Goal: Complete application form

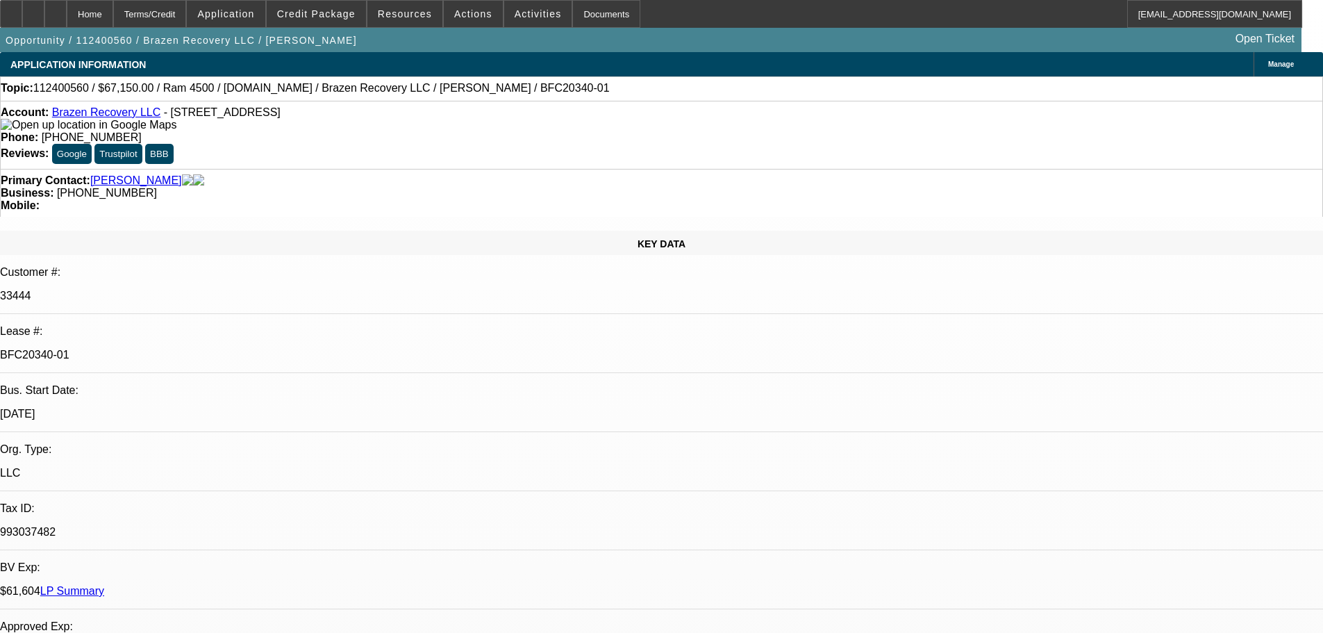
select select "0.15"
select select "2"
select select "0"
select select "6"
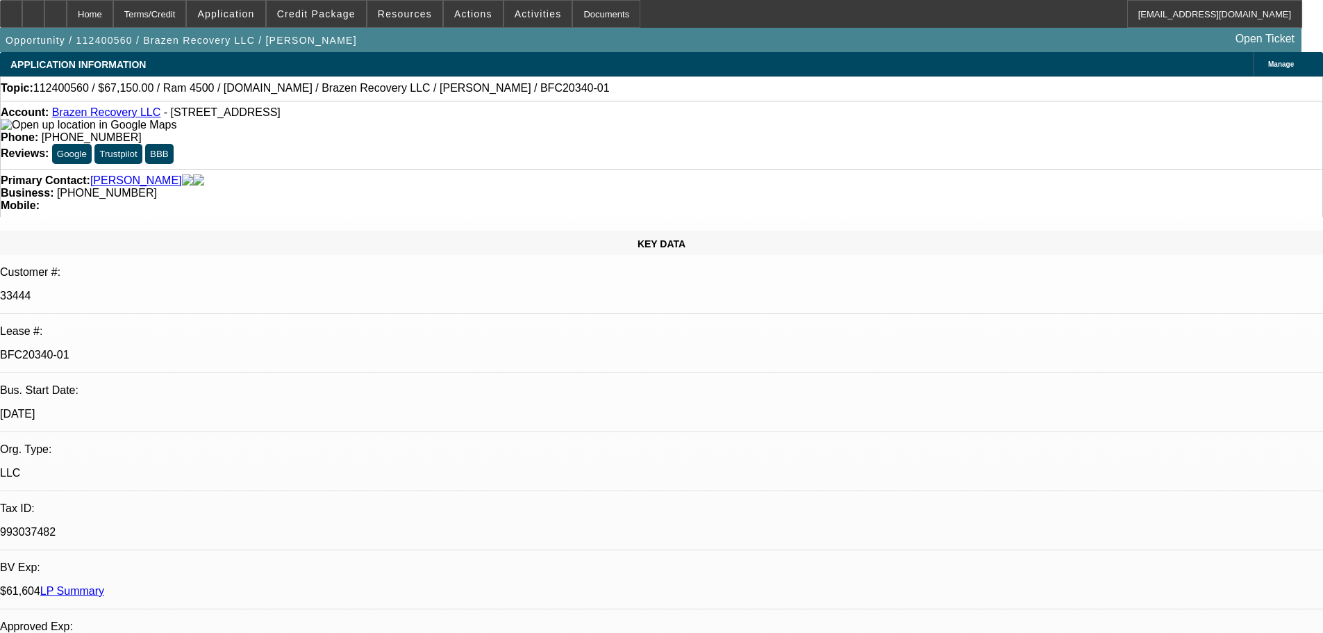
select select "0.15"
select select "2"
select select "0"
select select "6"
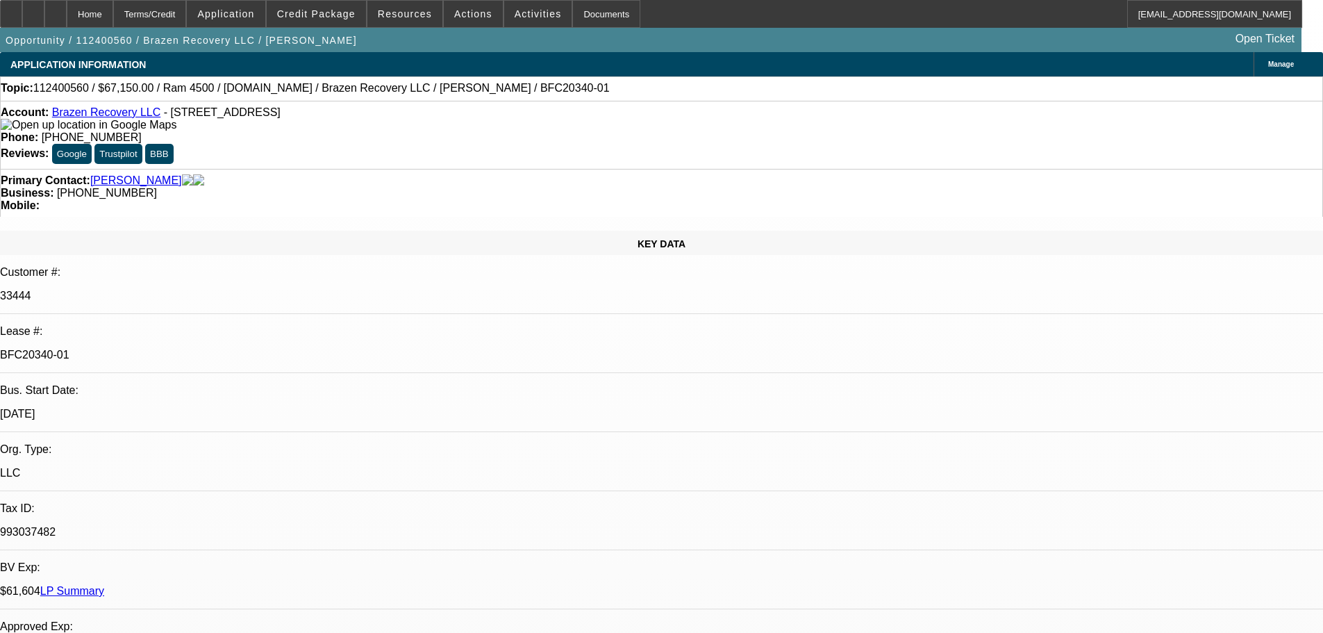
select select "0.15"
select select "2"
select select "0"
select select "6"
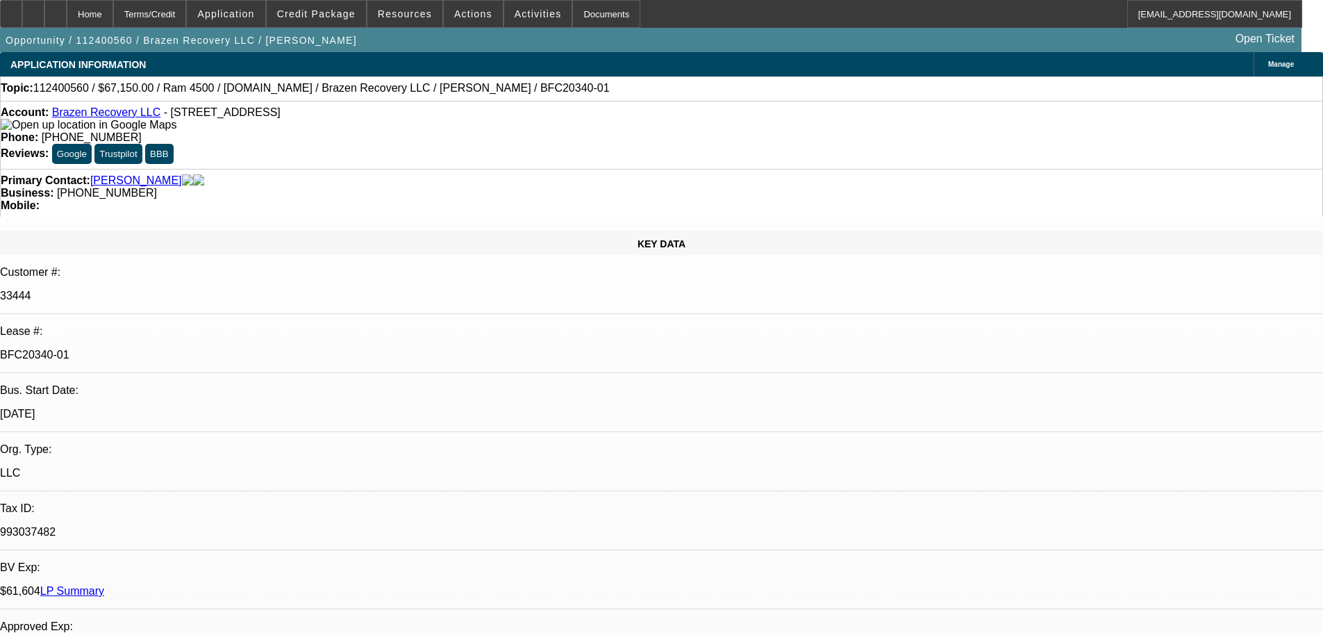
select select "0.15"
select select "2"
select select "0.1"
select select "4"
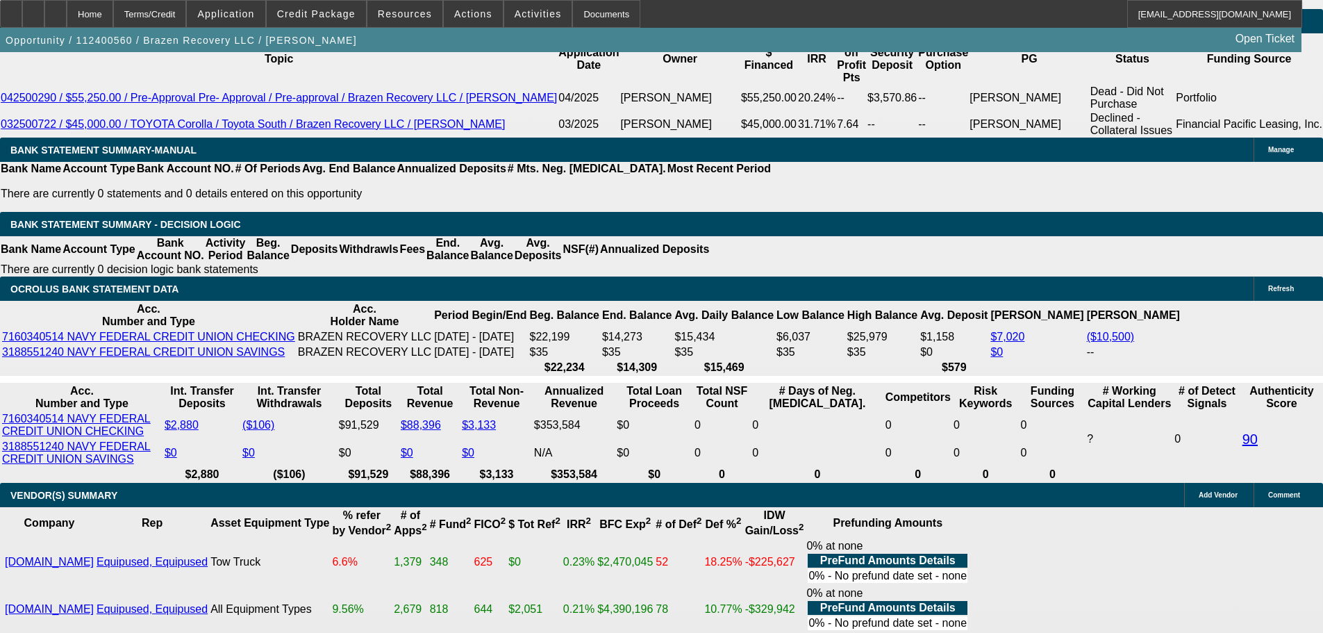
scroll to position [2500, 0]
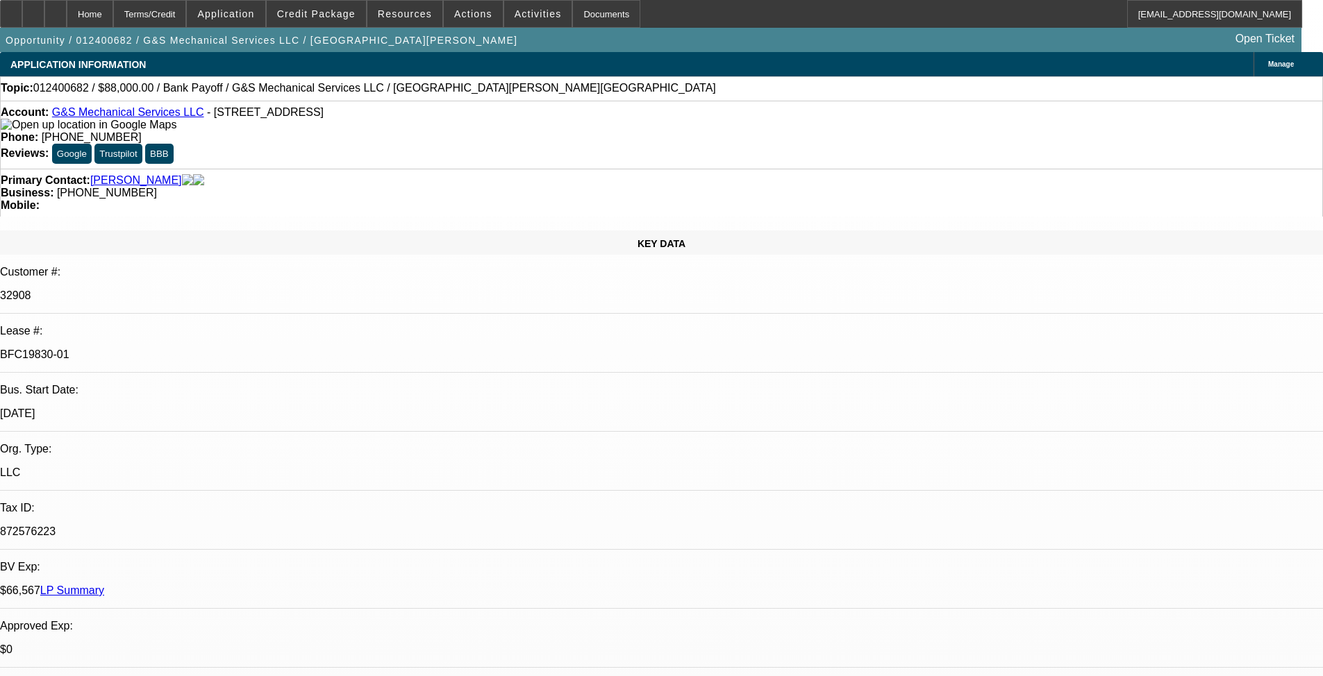
select select "0"
select select "2"
select select "0"
select select "6"
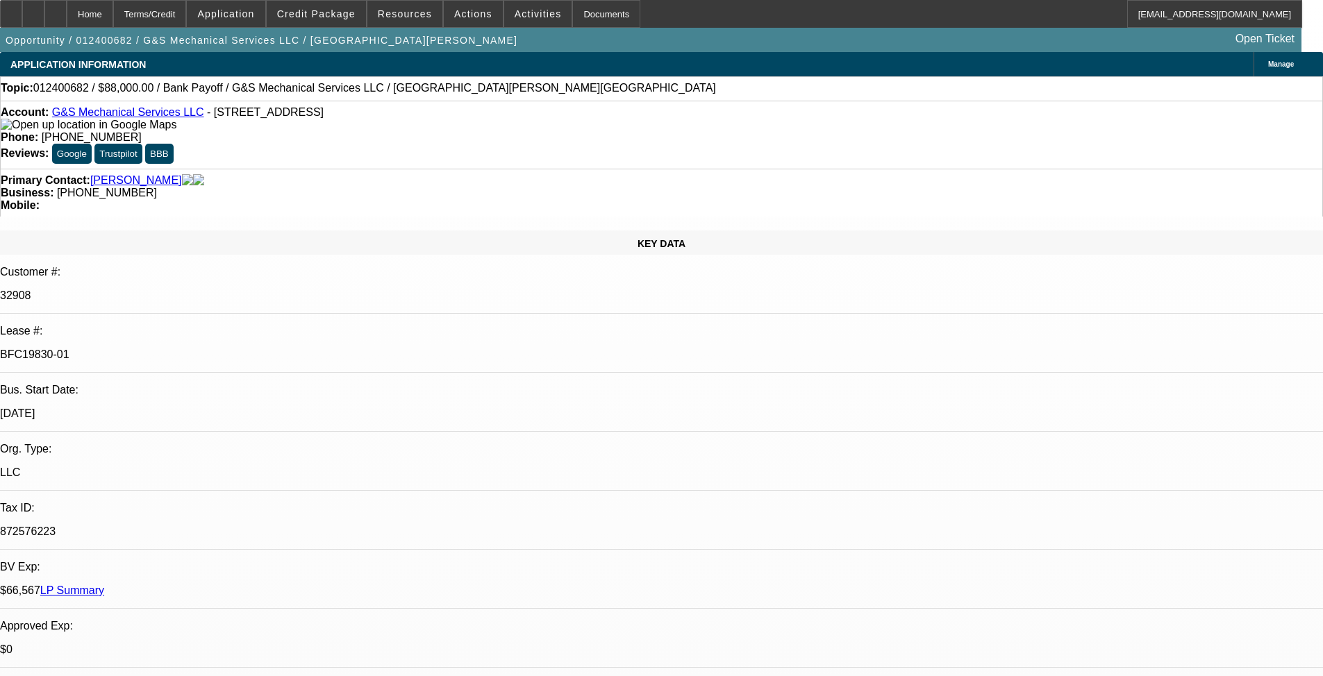
select select "0"
select select "2"
select select "0"
select select "6"
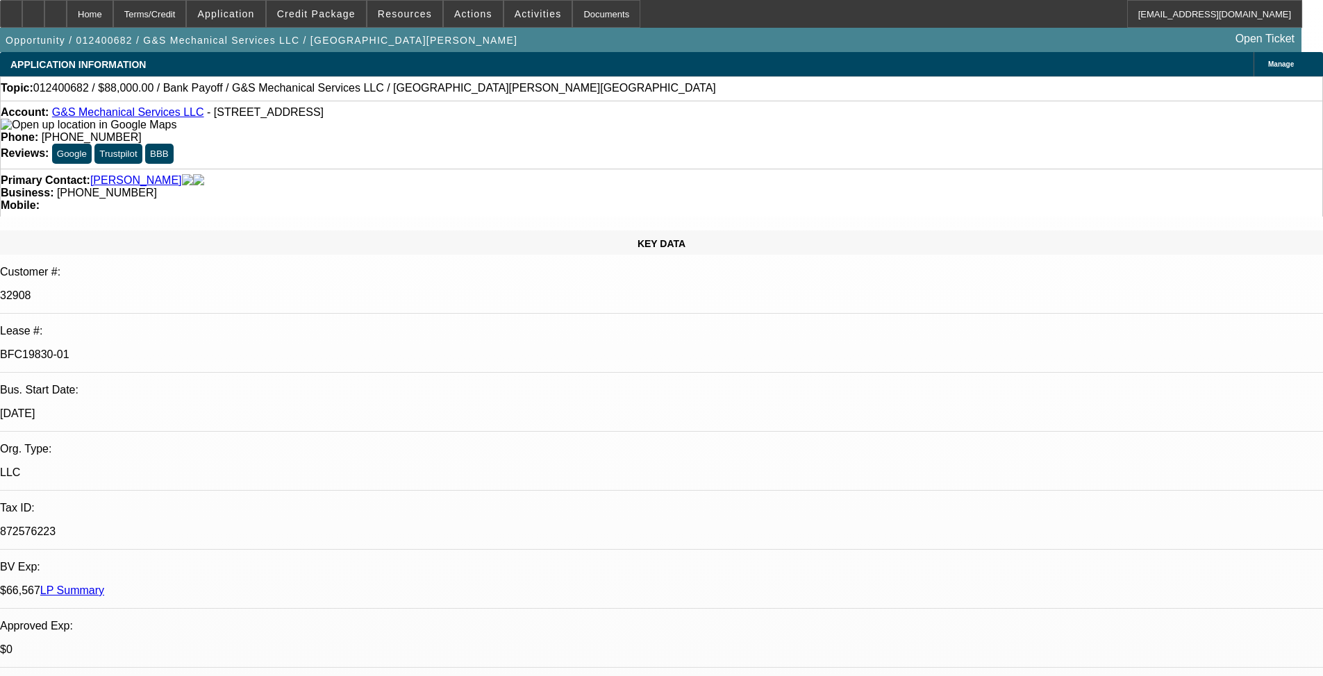
select select "0"
select select "2"
select select "0"
select select "6"
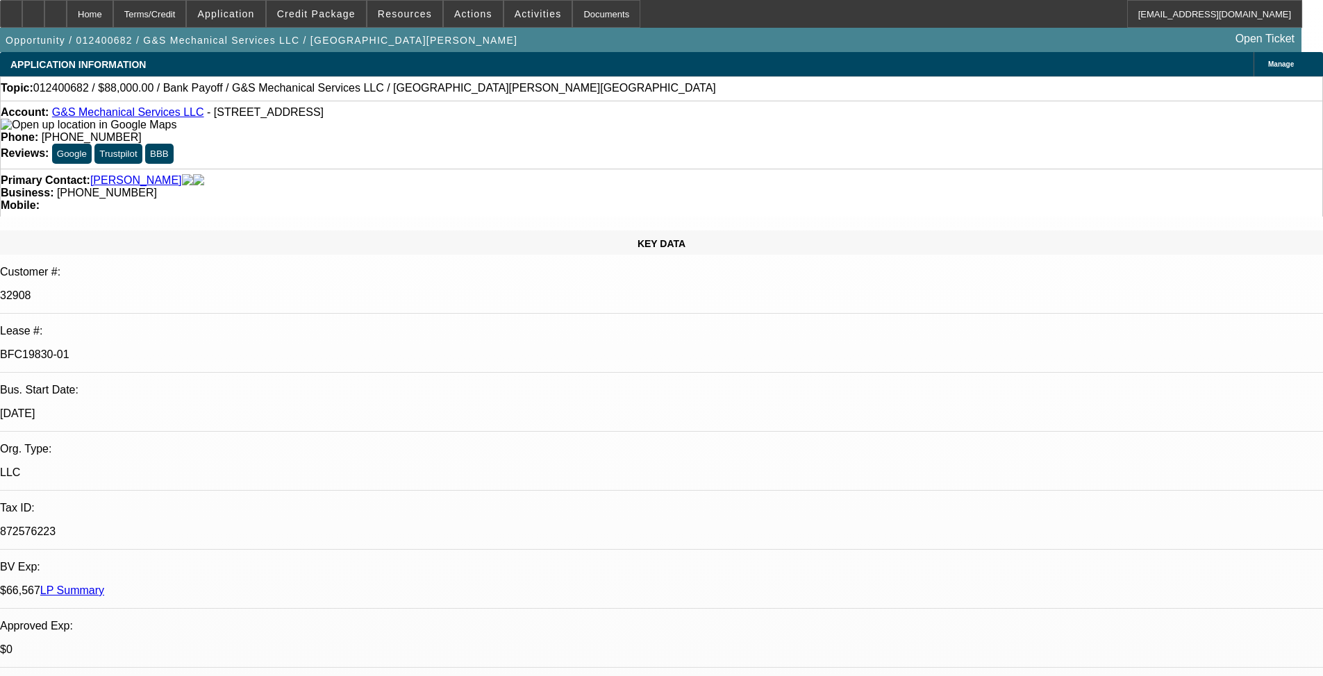
select select "0"
select select "2"
select select "0"
select select "6"
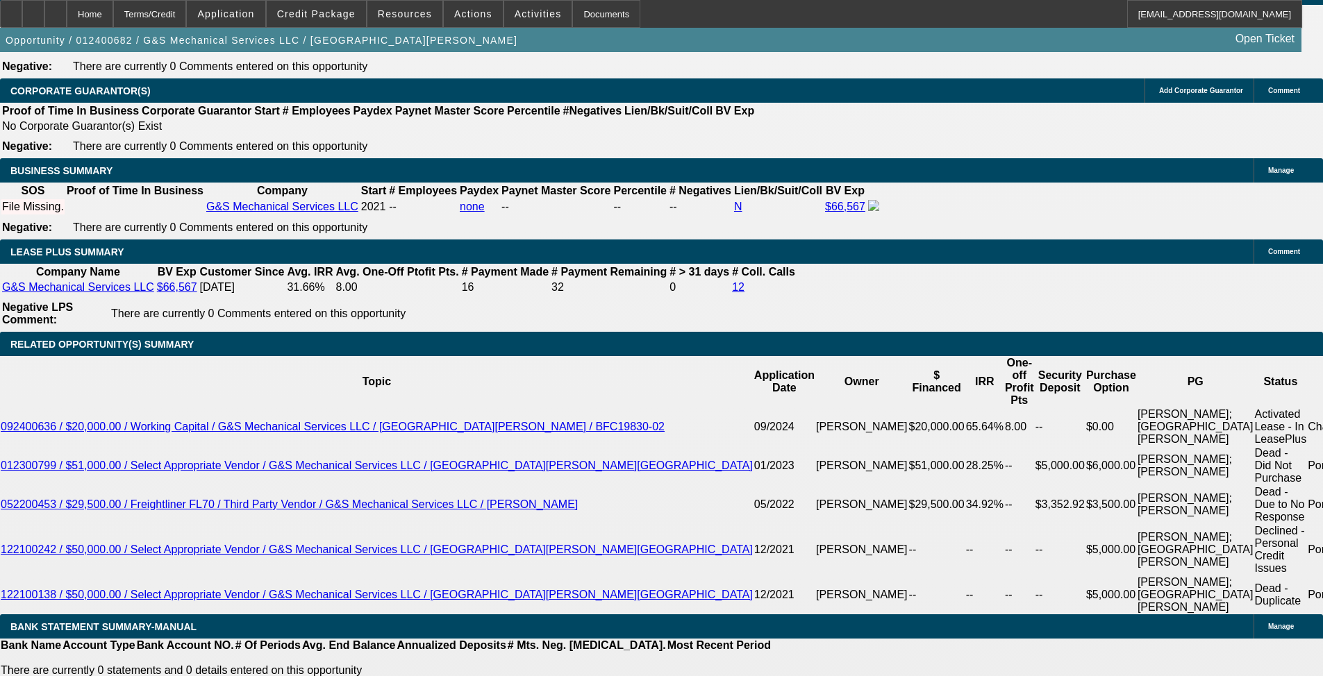
scroll to position [2768, 0]
